Goal: Navigation & Orientation: Find specific page/section

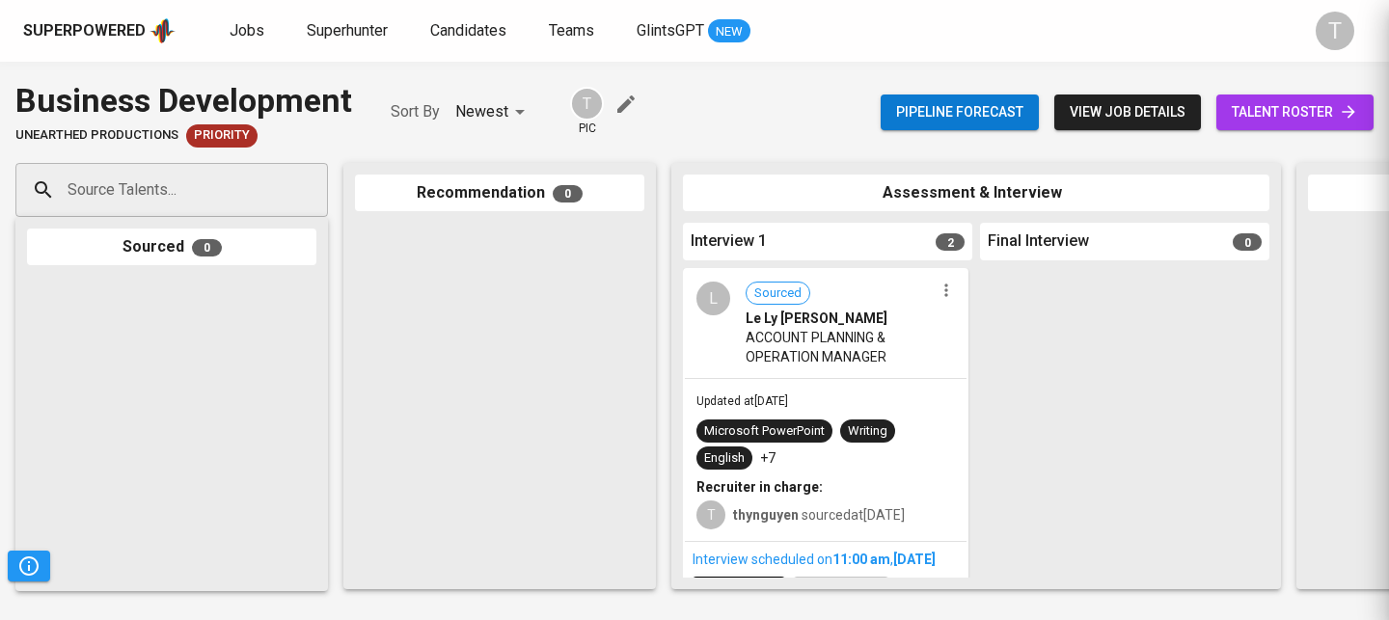
scroll to position [110, 0]
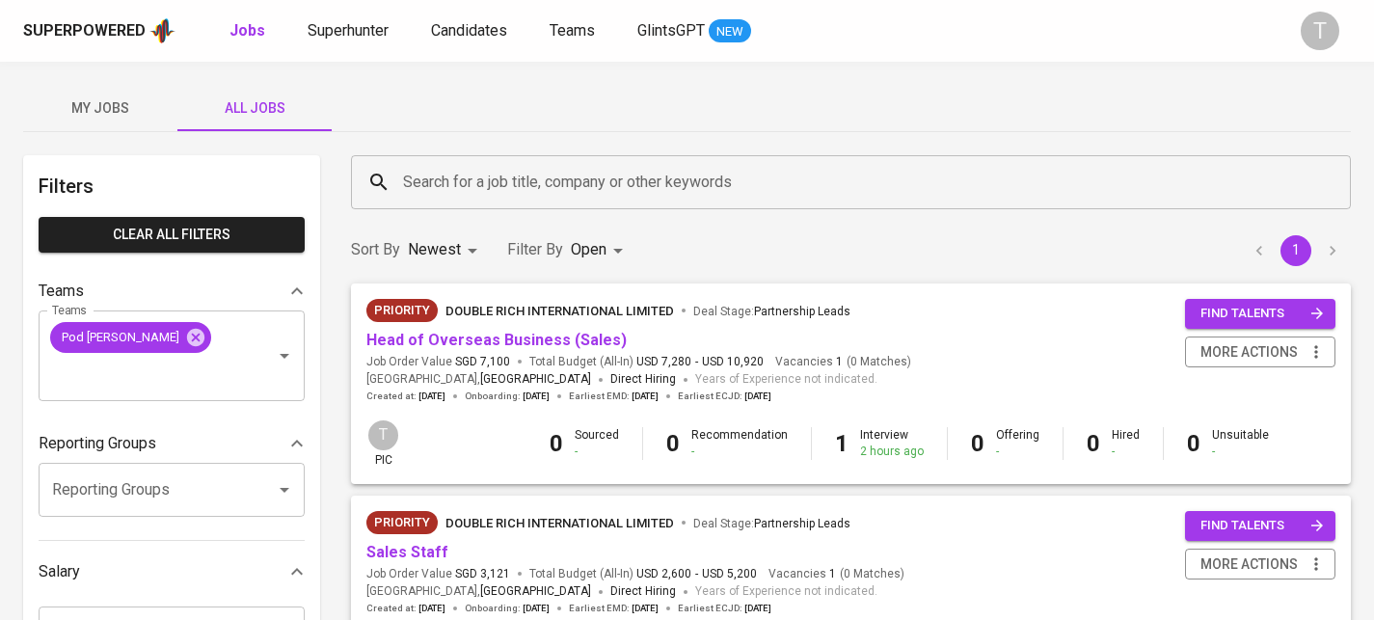
scroll to position [4, 0]
click at [104, 120] on button "My Jobs" at bounding box center [100, 108] width 154 height 46
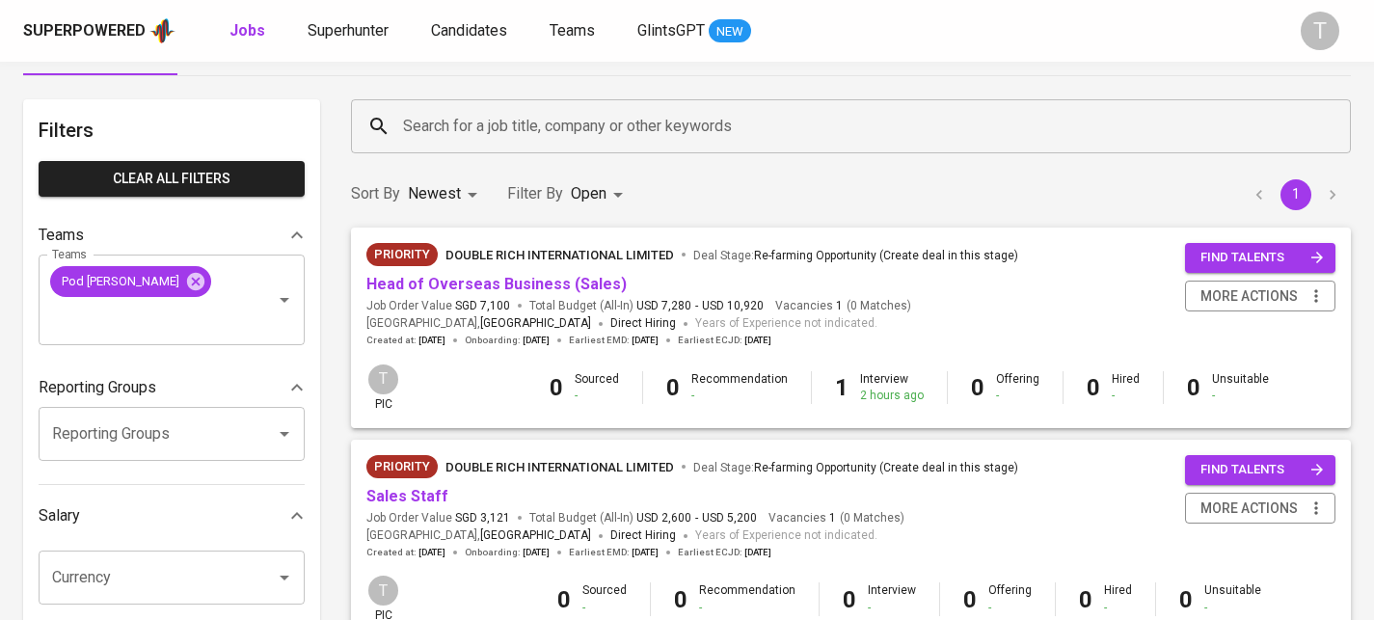
scroll to position [113, 0]
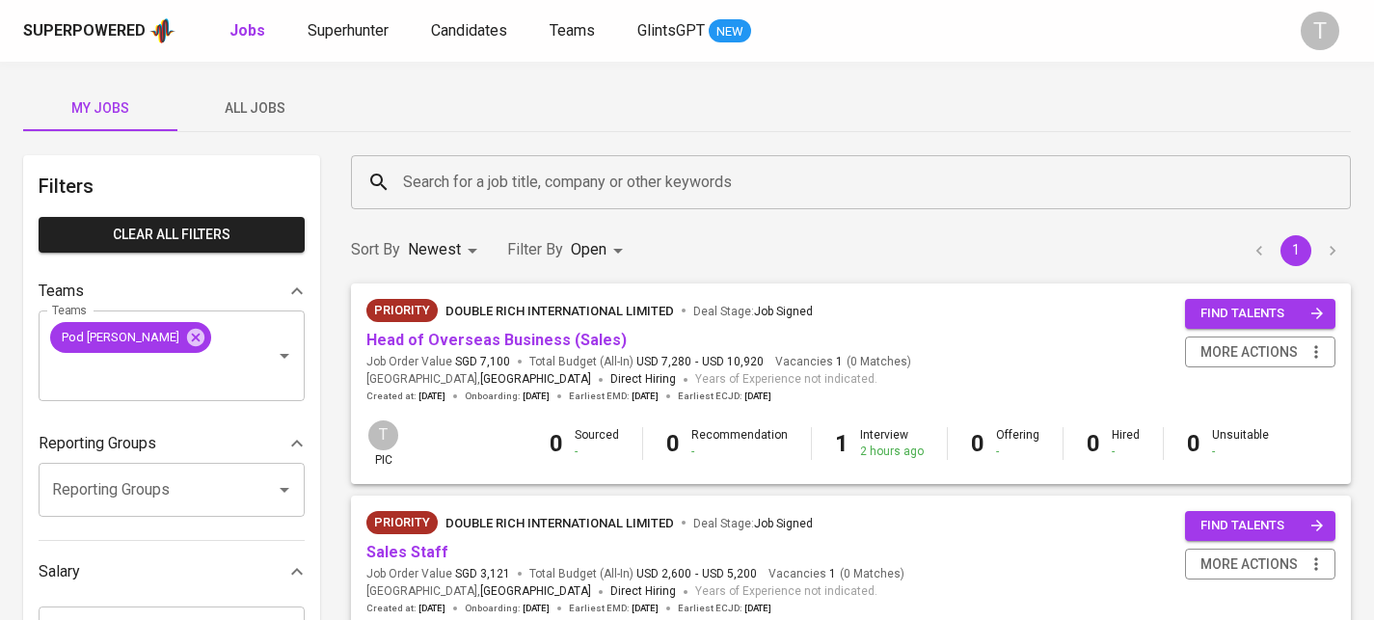
click at [226, 120] on button "All Jobs" at bounding box center [254, 108] width 154 height 46
